Goal: Task Accomplishment & Management: Use online tool/utility

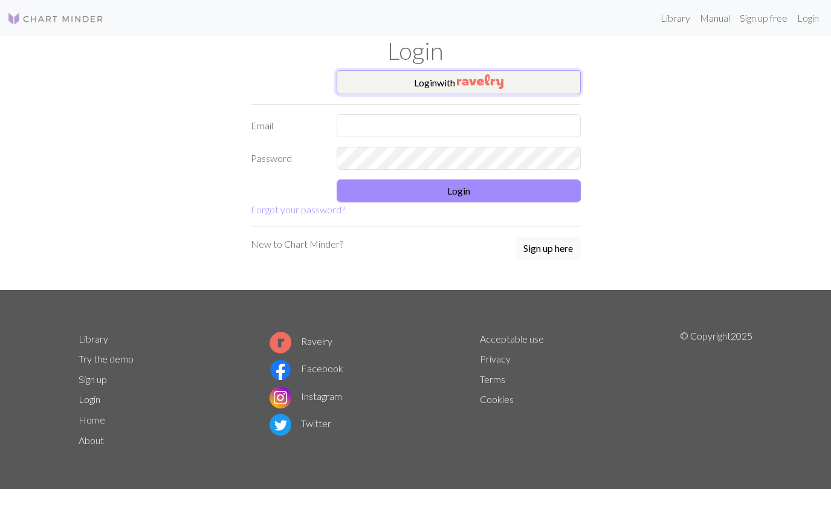
click at [550, 76] on button "Login with" at bounding box center [458, 82] width 244 height 24
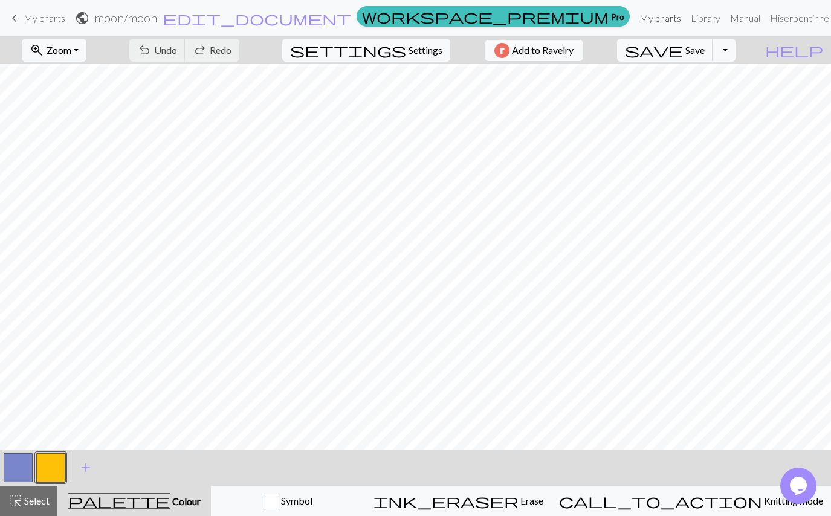
click at [646, 19] on link "My charts" at bounding box center [659, 18] width 51 height 24
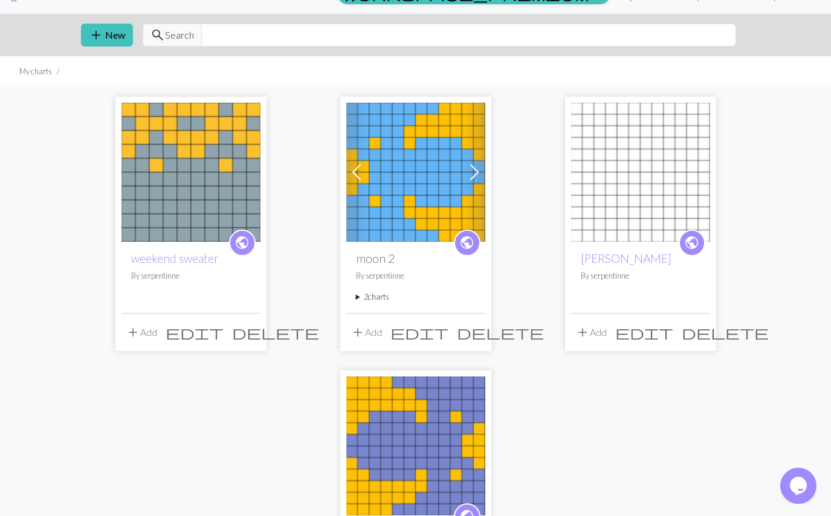
scroll to position [28, 0]
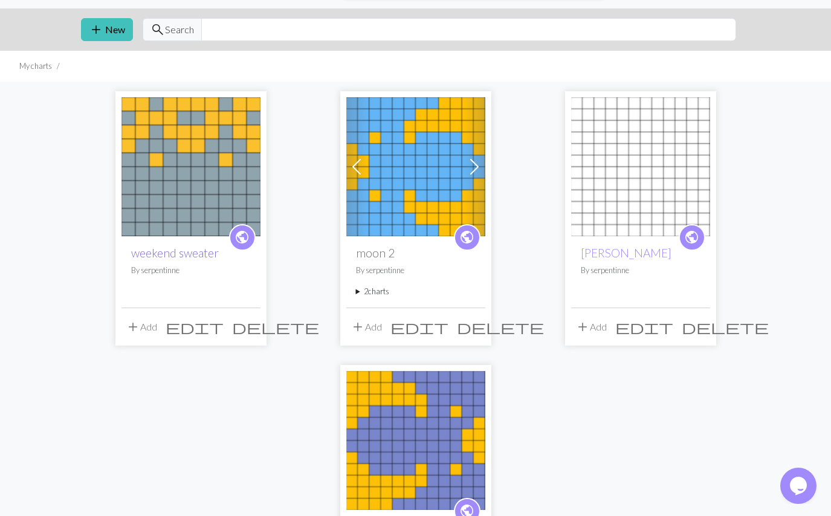
click at [163, 255] on link "weekend sweater" at bounding box center [175, 253] width 88 height 14
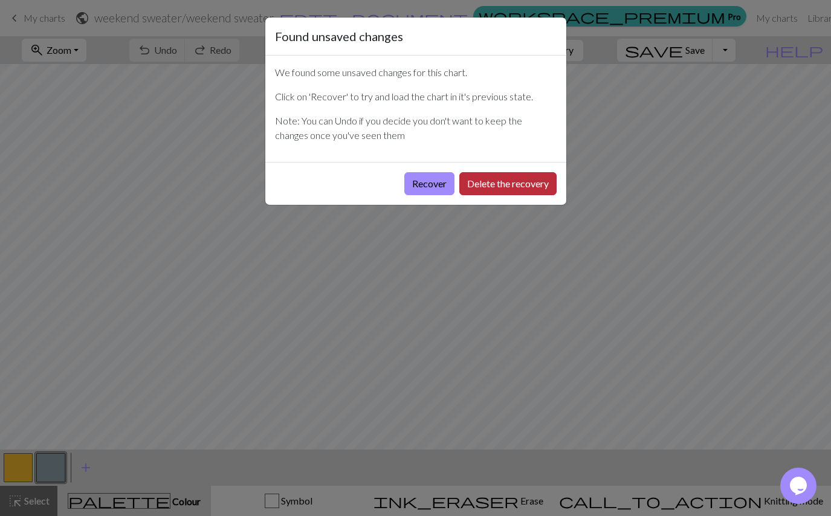
click at [491, 179] on button "Delete the recovery" at bounding box center [507, 183] width 97 height 23
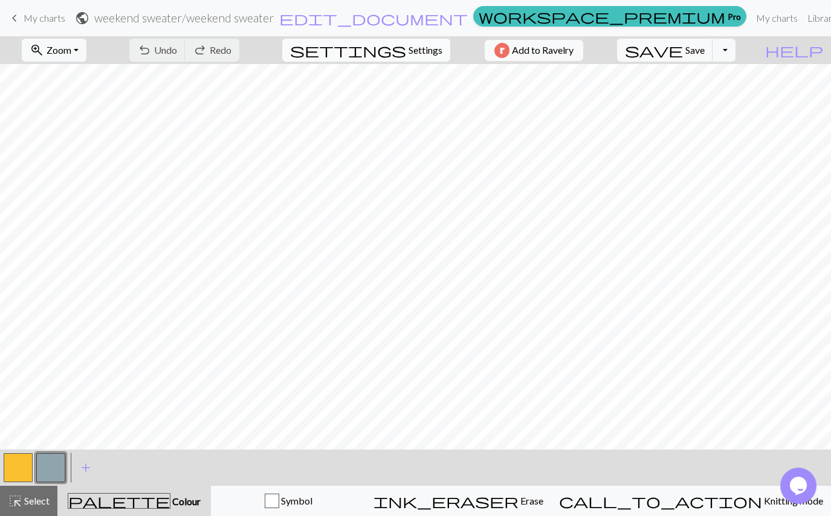
click at [410, 55] on span "Settings" at bounding box center [425, 50] width 34 height 14
select select "aran"
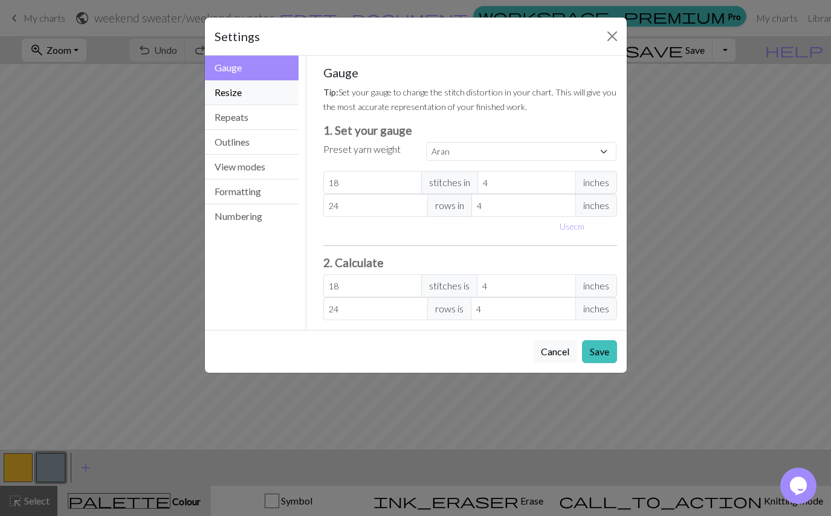
click at [256, 97] on button "Resize" at bounding box center [252, 92] width 94 height 25
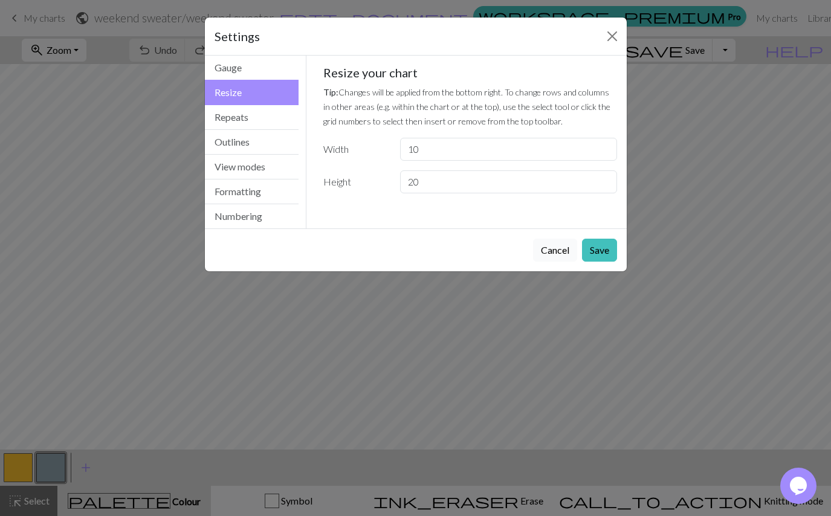
click at [541, 252] on button "Cancel" at bounding box center [555, 250] width 44 height 23
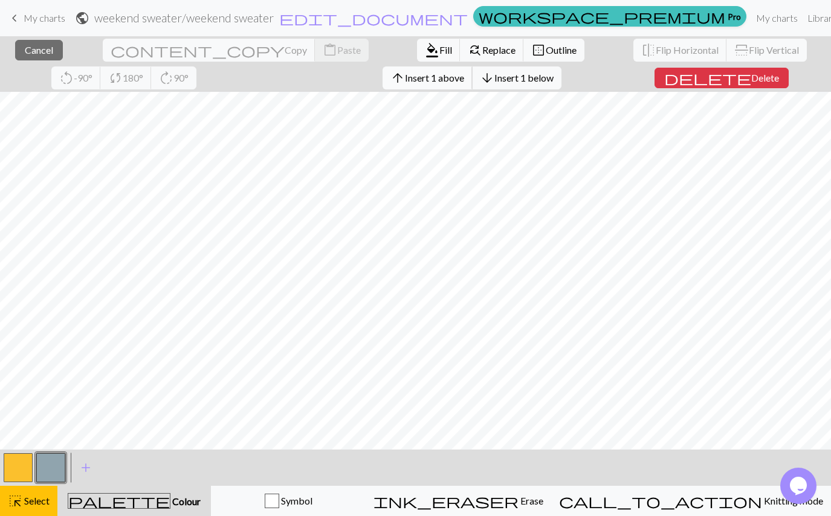
click at [405, 78] on span "Insert 1 above" at bounding box center [434, 77] width 59 height 11
click at [382, 89] on button "arrow_upward Insert 1 above" at bounding box center [427, 77] width 90 height 23
click at [405, 82] on span "Insert 1 above" at bounding box center [434, 77] width 59 height 11
click at [405, 79] on span "Insert 1 above" at bounding box center [434, 77] width 59 height 11
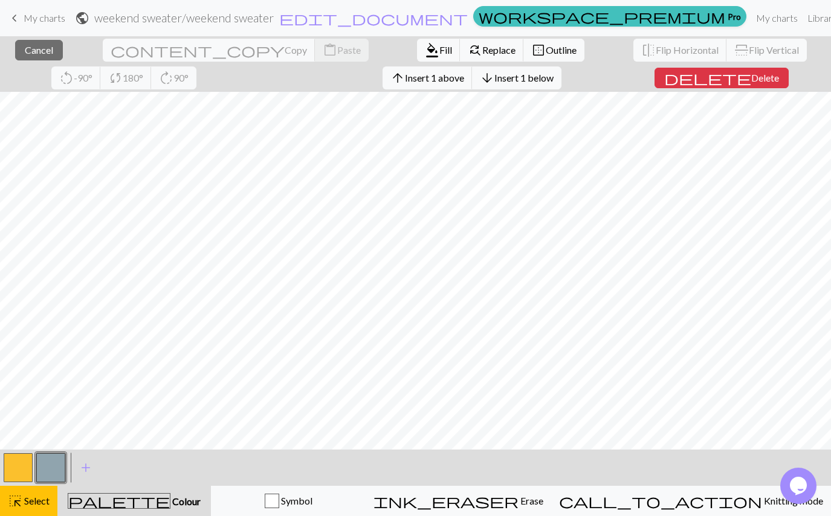
click at [373, 91] on div "arrow_upward Insert 1 above arrow_downward Insert 1 below" at bounding box center [471, 78] width 197 height 28
click at [405, 80] on span "Insert 1 above" at bounding box center [434, 77] width 59 height 11
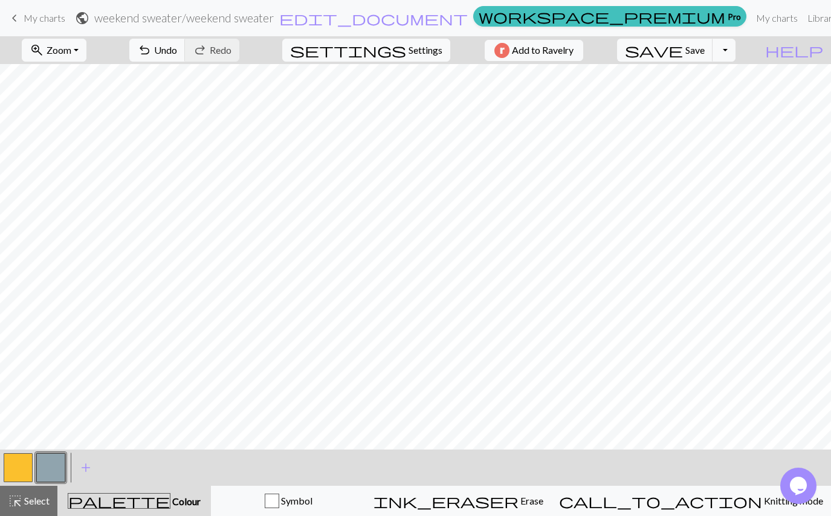
click at [63, 462] on button "button" at bounding box center [50, 467] width 29 height 29
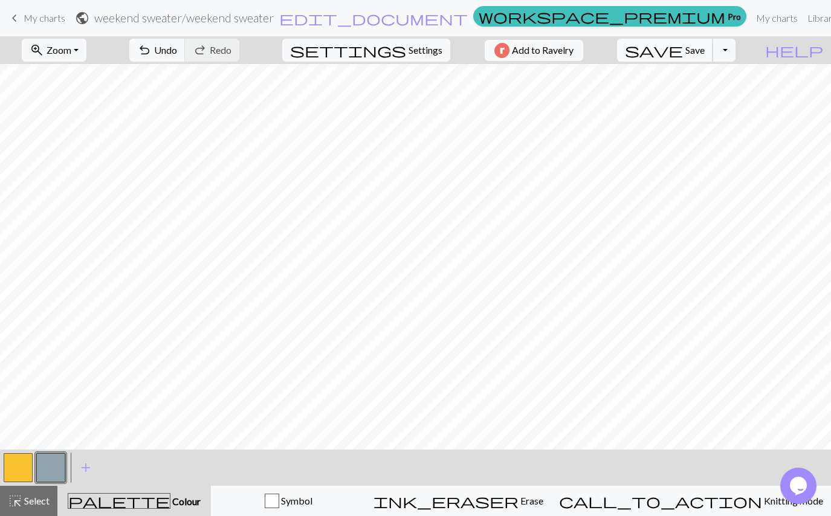
click at [712, 60] on button "save Save Save" at bounding box center [665, 50] width 96 height 23
click at [12, 469] on button "button" at bounding box center [18, 467] width 29 height 29
click at [53, 464] on button "button" at bounding box center [50, 467] width 29 height 29
click at [24, 465] on button "button" at bounding box center [18, 467] width 29 height 29
click at [53, 466] on button "button" at bounding box center [50, 467] width 29 height 29
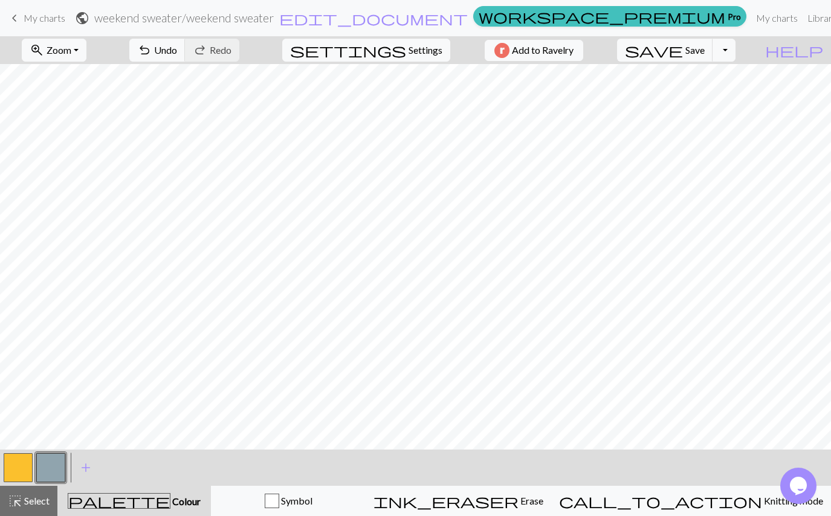
click at [20, 471] on button "button" at bounding box center [18, 467] width 29 height 29
click at [50, 465] on button "button" at bounding box center [50, 467] width 29 height 29
click at [19, 473] on button "button" at bounding box center [18, 467] width 29 height 29
click at [50, 460] on button "button" at bounding box center [50, 467] width 29 height 29
click at [26, 458] on button "button" at bounding box center [18, 467] width 29 height 29
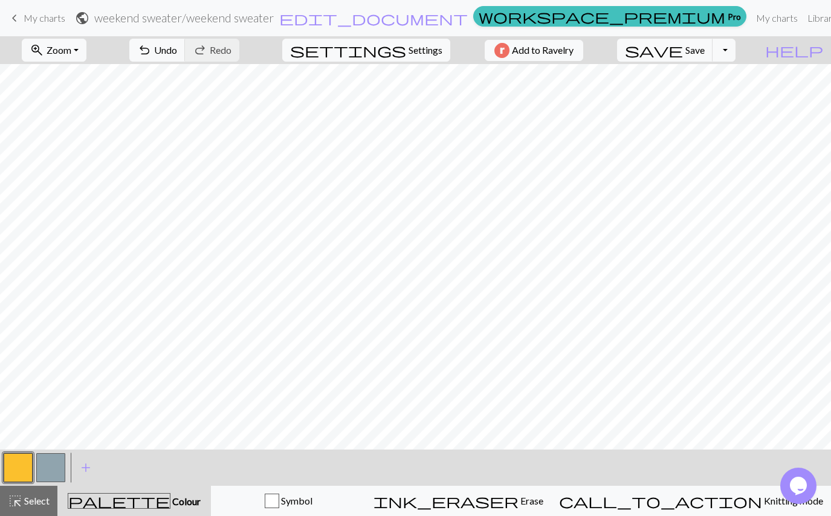
click at [65, 467] on button "button" at bounding box center [50, 467] width 29 height 29
click at [18, 475] on button "button" at bounding box center [18, 467] width 29 height 29
click at [55, 469] on button "button" at bounding box center [50, 467] width 29 height 29
click at [13, 462] on button "button" at bounding box center [18, 467] width 29 height 29
click at [55, 464] on button "button" at bounding box center [50, 467] width 29 height 29
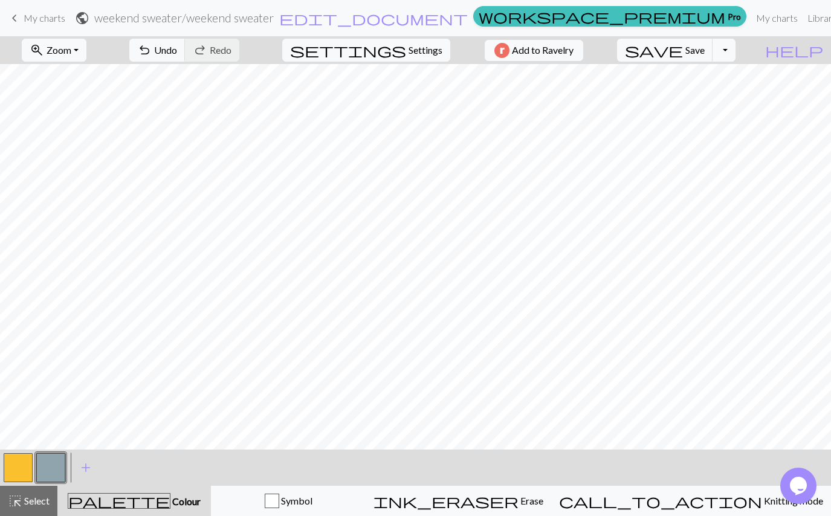
click at [16, 469] on button "button" at bounding box center [18, 467] width 29 height 29
click at [53, 463] on button "button" at bounding box center [50, 467] width 29 height 29
click at [6, 478] on button "button" at bounding box center [18, 467] width 29 height 29
click at [51, 457] on button "button" at bounding box center [50, 467] width 29 height 29
click at [11, 468] on button "button" at bounding box center [18, 467] width 29 height 29
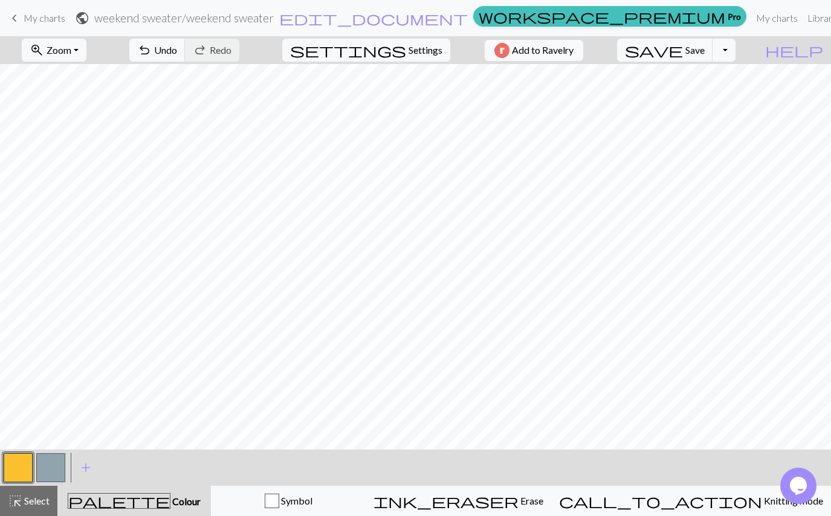
click at [40, 465] on button "button" at bounding box center [50, 467] width 29 height 29
click at [21, 463] on button "button" at bounding box center [18, 467] width 29 height 29
click at [51, 466] on button "button" at bounding box center [50, 467] width 29 height 29
click at [10, 468] on button "button" at bounding box center [18, 467] width 29 height 29
click at [60, 469] on button "button" at bounding box center [50, 467] width 29 height 29
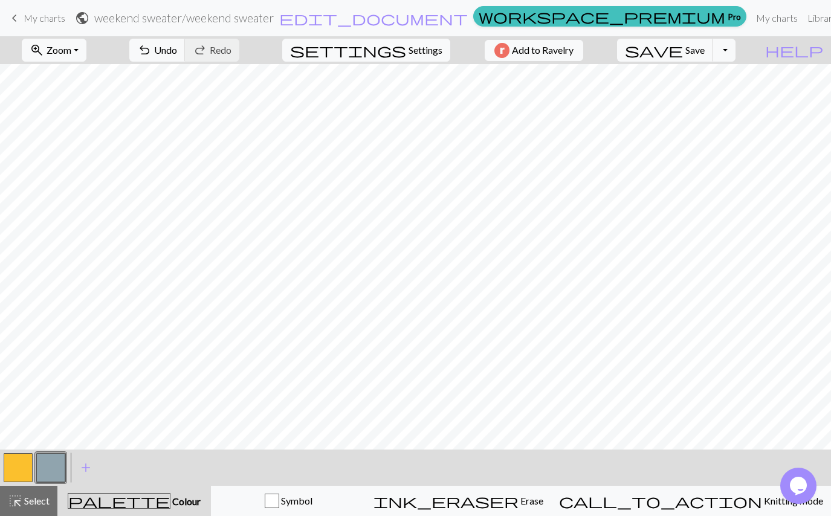
click at [14, 471] on button "button" at bounding box center [18, 467] width 29 height 29
click at [54, 459] on button "button" at bounding box center [50, 467] width 29 height 29
click at [19, 469] on button "button" at bounding box center [18, 467] width 29 height 29
click at [62, 455] on button "button" at bounding box center [50, 467] width 29 height 29
click at [13, 472] on button "button" at bounding box center [18, 467] width 29 height 29
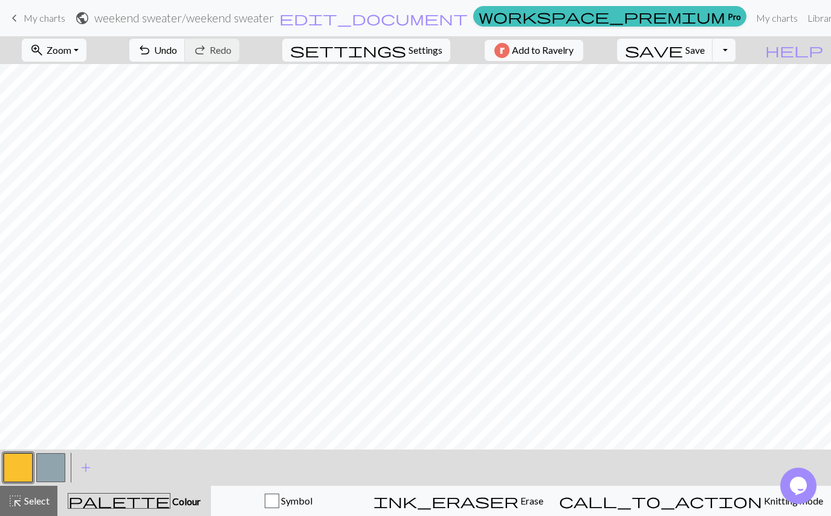
click at [46, 464] on button "button" at bounding box center [50, 467] width 29 height 29
click at [33, 466] on div at bounding box center [18, 467] width 33 height 33
click at [19, 465] on button "button" at bounding box center [18, 467] width 29 height 29
click at [707, 50] on button "save Save Save" at bounding box center [665, 50] width 96 height 23
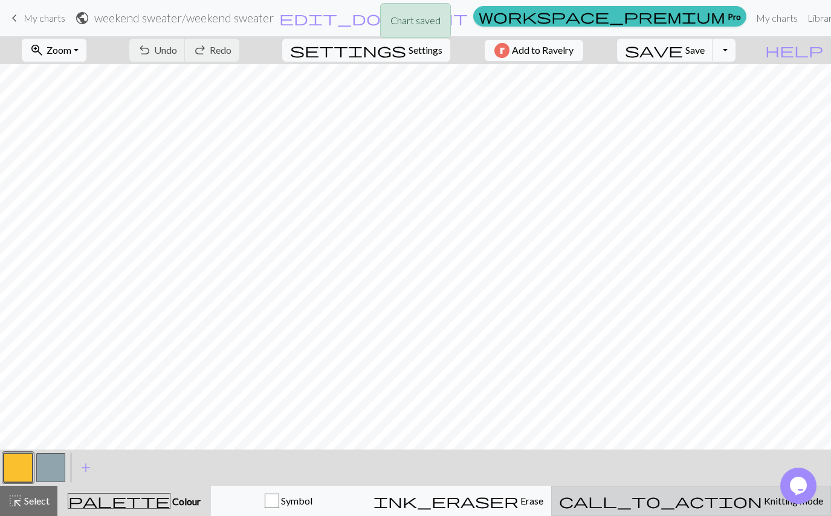
click at [762, 498] on span "Knitting mode" at bounding box center [792, 500] width 61 height 11
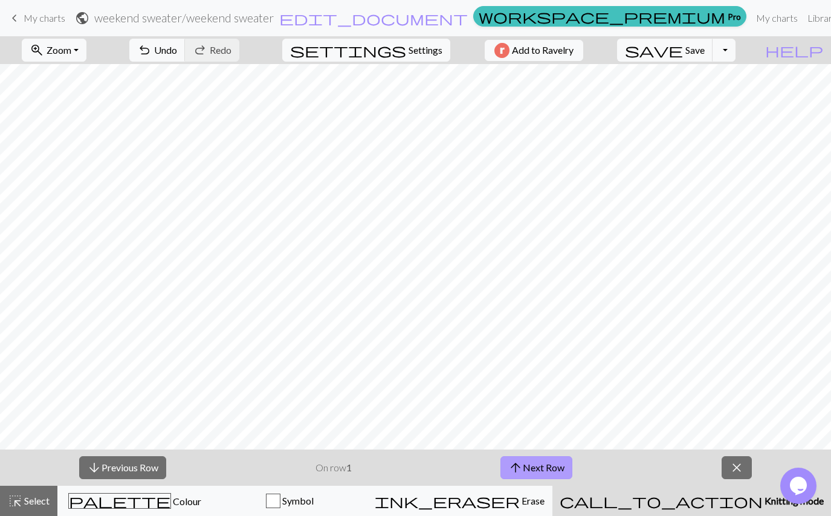
click at [525, 468] on button "arrow_upward Next Row" at bounding box center [536, 467] width 72 height 23
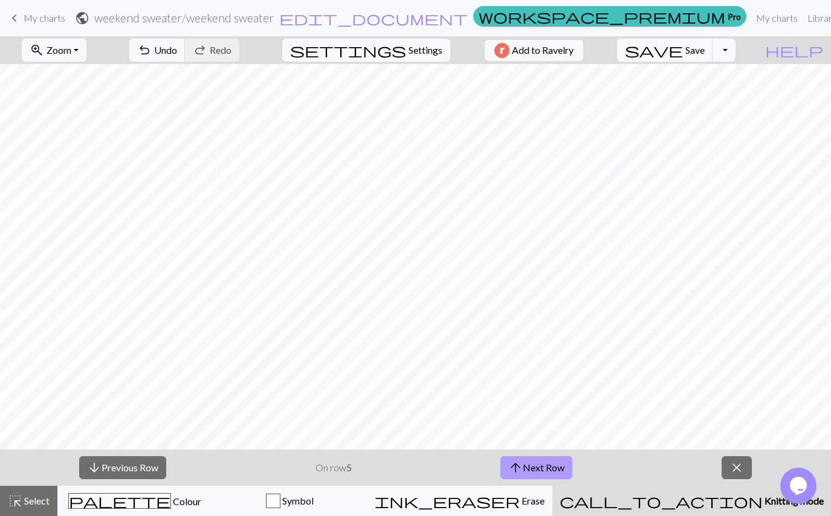
click at [525, 468] on button "arrow_upward Next Row" at bounding box center [536, 467] width 72 height 23
click at [525, 468] on button "arrow_upward Next Row" at bounding box center [539, 467] width 72 height 23
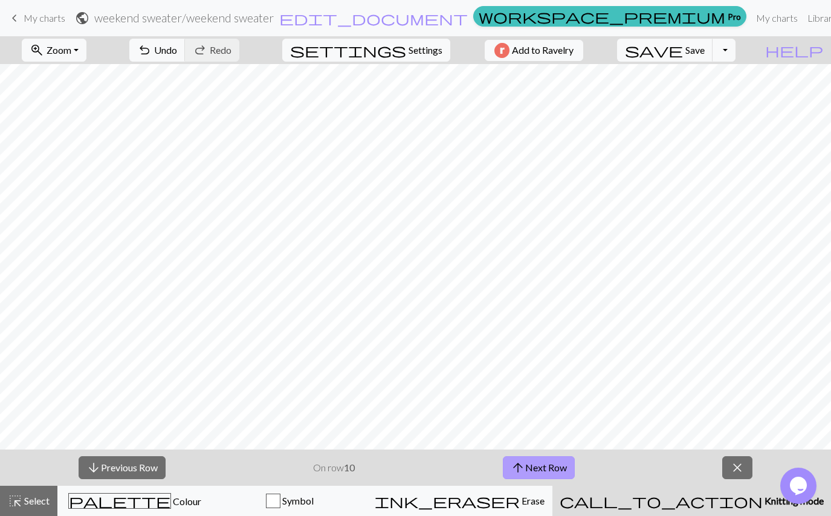
click at [525, 468] on button "arrow_upward Next Row" at bounding box center [539, 467] width 72 height 23
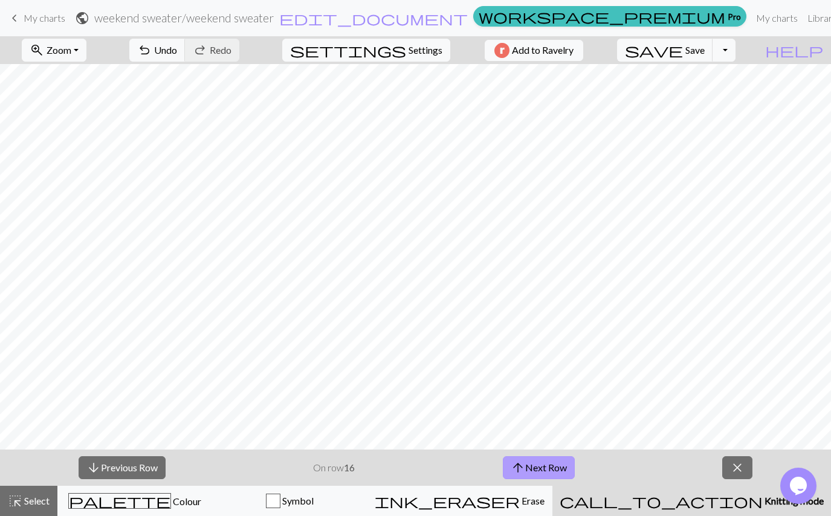
click at [525, 468] on button "arrow_upward Next Row" at bounding box center [539, 467] width 72 height 23
